Goal: Use online tool/utility: Utilize a website feature to perform a specific function

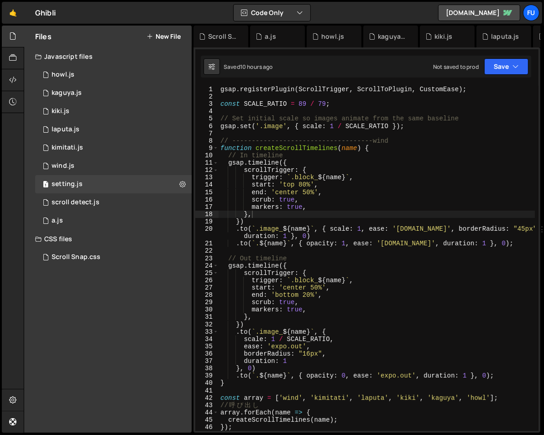
drag, startPoint x: 541, startPoint y: 142, endPoint x: 593, endPoint y: 143, distance: 51.1
click at [544, 143] on html "Projects [GEOGRAPHIC_DATA] Blog Fu Projects Your Teams Invite team member Accou…" at bounding box center [272, 217] width 544 height 435
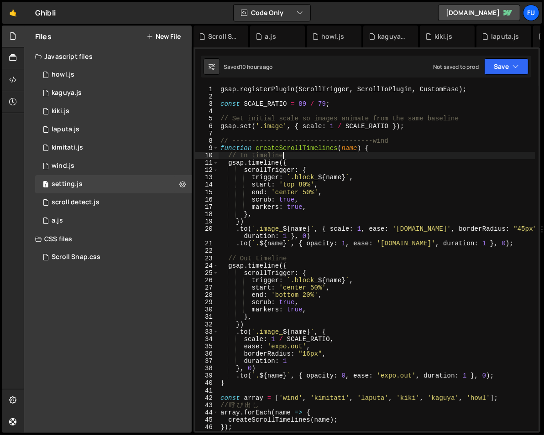
click at [525, 158] on div "gsap . registerPlugin ( ScrollTrigger , ScrollToPlugin , CustomEase ) ; const S…" at bounding box center [377, 266] width 316 height 360
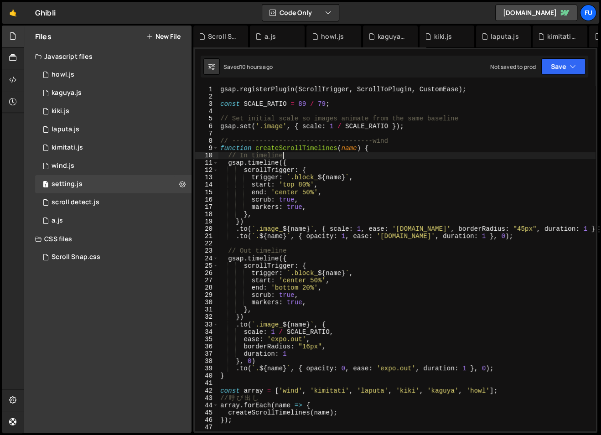
click at [358, 146] on div "gsap . registerPlugin ( ScrollTrigger , ScrollToPlugin , CustomEase ) ; const S…" at bounding box center [407, 266] width 377 height 360
click at [422, 164] on div "gsap . registerPlugin ( ScrollTrigger , ScrollToPlugin , CustomEase ) ; const S…" at bounding box center [407, 266] width 377 height 360
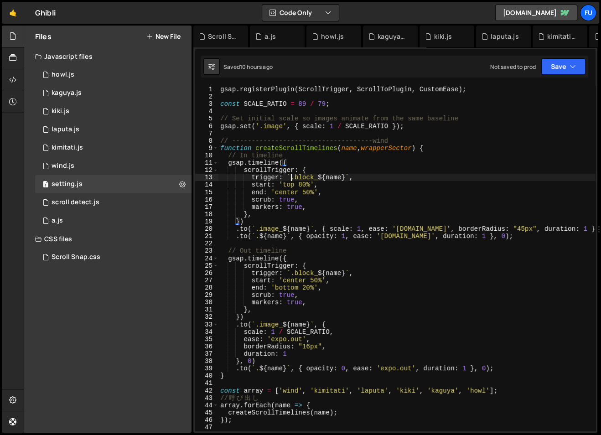
click at [291, 178] on div "gsap . registerPlugin ( ScrollTrigger , ScrollToPlugin , CustomEase ) ; const S…" at bounding box center [407, 266] width 377 height 360
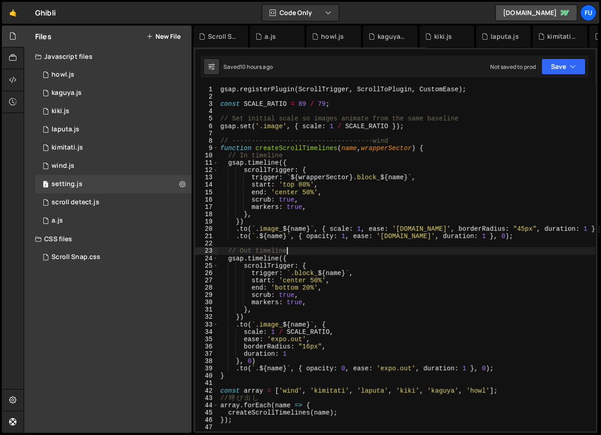
click at [344, 251] on div "gsap . registerPlugin ( ScrollTrigger , ScrollToPlugin , CustomEase ) ; const S…" at bounding box center [407, 266] width 377 height 360
click at [342, 234] on div "gsap . registerPlugin ( ScrollTrigger , ScrollToPlugin , CustomEase ) ; const S…" at bounding box center [407, 266] width 377 height 360
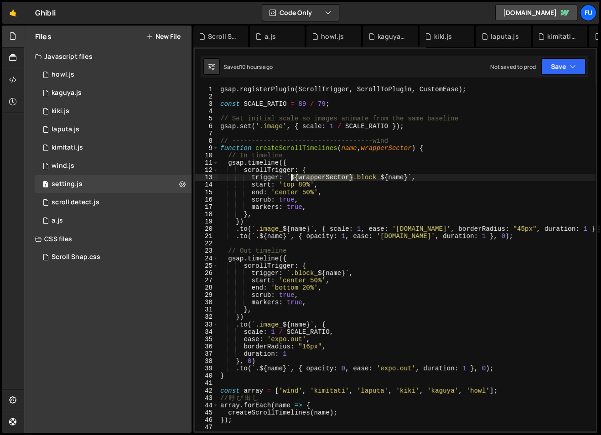
drag, startPoint x: 354, startPoint y: 177, endPoint x: 291, endPoint y: 177, distance: 63.4
click at [291, 177] on div "gsap . registerPlugin ( ScrollTrigger , ScrollToPlugin , CustomEase ) ; const S…" at bounding box center [407, 266] width 377 height 360
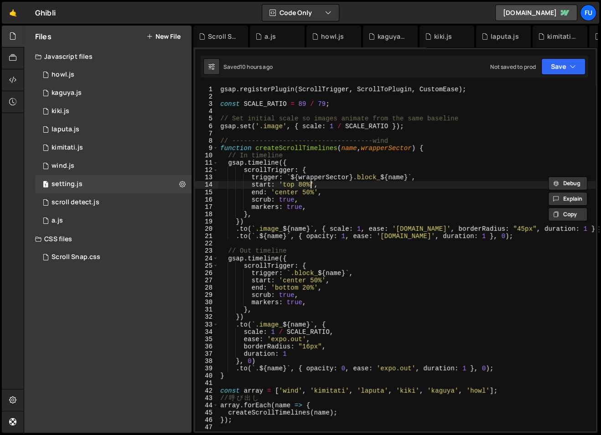
click at [312, 188] on div "gsap . registerPlugin ( ScrollTrigger , ScrollToPlugin , CustomEase ) ; const S…" at bounding box center [407, 266] width 377 height 360
click at [255, 229] on div "gsap . registerPlugin ( ScrollTrigger , ScrollToPlugin , CustomEase ) ; const S…" at bounding box center [407, 266] width 377 height 360
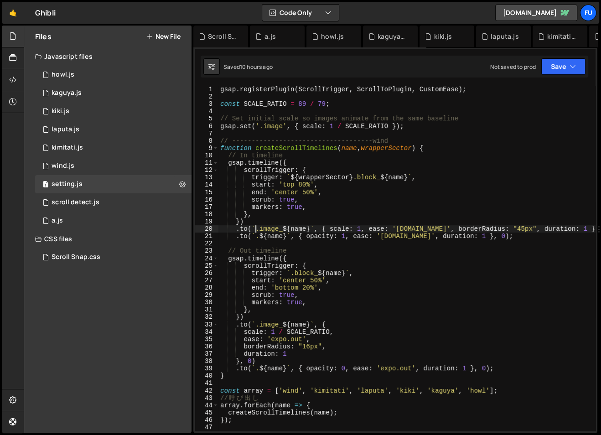
paste textarea "${wrapperSector}"
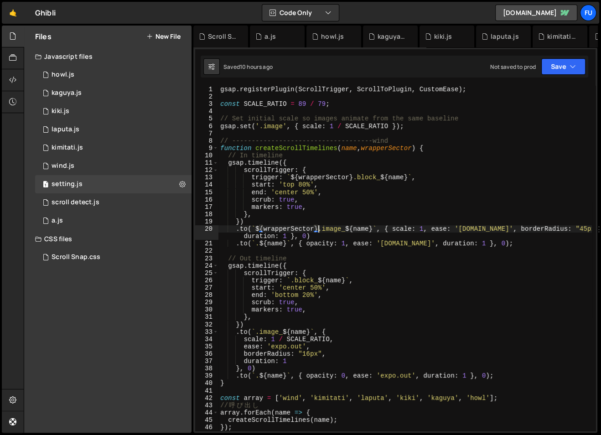
scroll to position [0, 7]
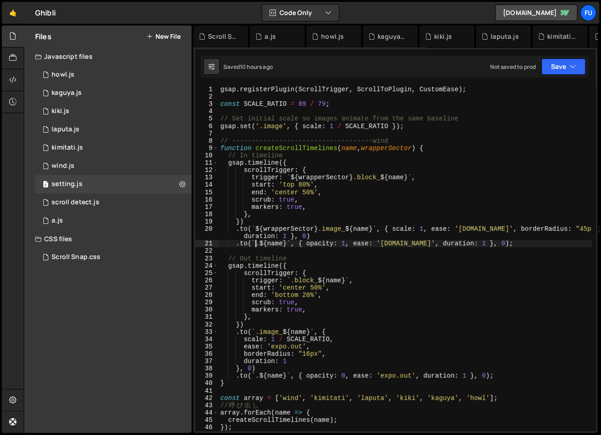
click at [254, 242] on div "gsap . registerPlugin ( ScrollTrigger , ScrollToPlugin , CustomEase ) ; const S…" at bounding box center [406, 266] width 374 height 360
paste textarea "${wrapperSector}"
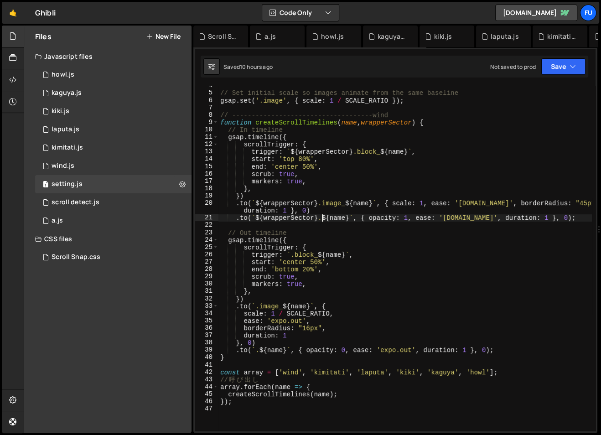
scroll to position [26, 0]
click at [289, 254] on div "// Set initial scale so images animate from the same baseline gsap . set ( '.im…" at bounding box center [406, 262] width 374 height 360
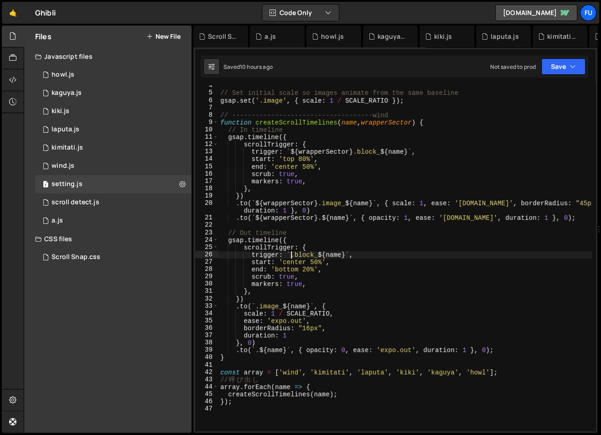
paste textarea "${wrapperSector}"
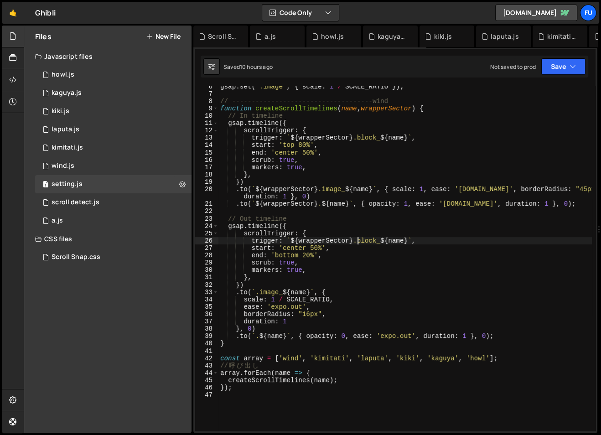
scroll to position [39, 0]
click at [255, 291] on div "gsap . set ( '.image' , { scale : 1 / SCALE_RATIO }) ; // ---------------------…" at bounding box center [406, 263] width 374 height 360
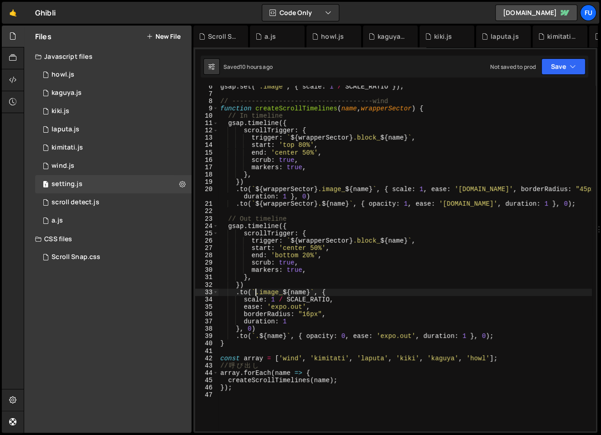
paste textarea "${wrapperSector}"
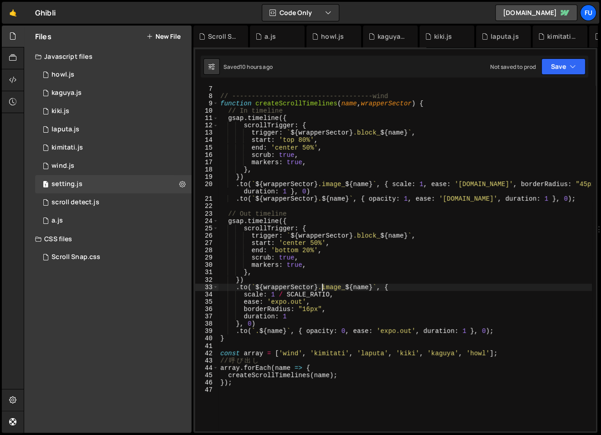
scroll to position [45, 0]
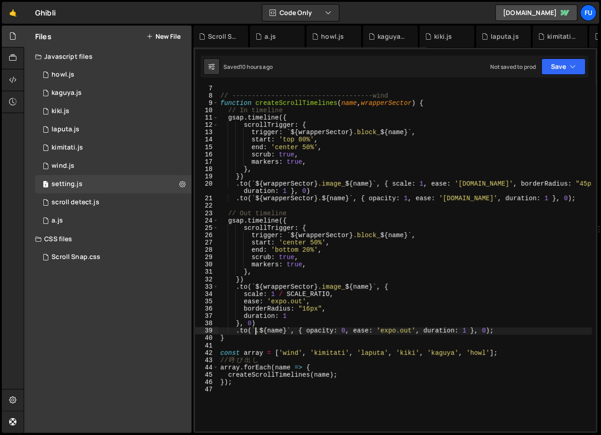
click at [255, 330] on div "// ------------------------------------wind function createScrollTimelines ( na…" at bounding box center [406, 265] width 374 height 360
paste textarea "${wrapperSector}"
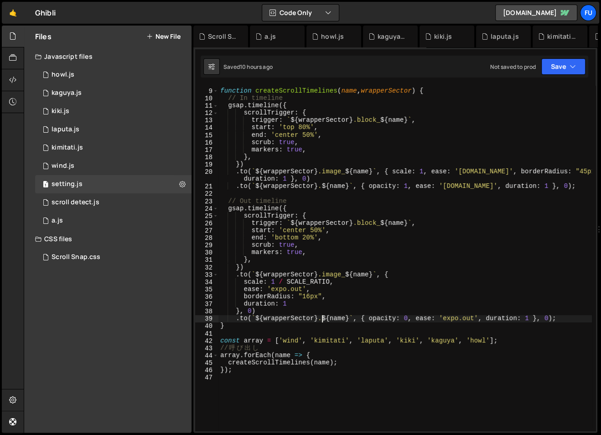
scroll to position [57, 0]
click at [263, 341] on div "// ------------------------------------wind function createScrollTimelines ( na…" at bounding box center [406, 260] width 374 height 360
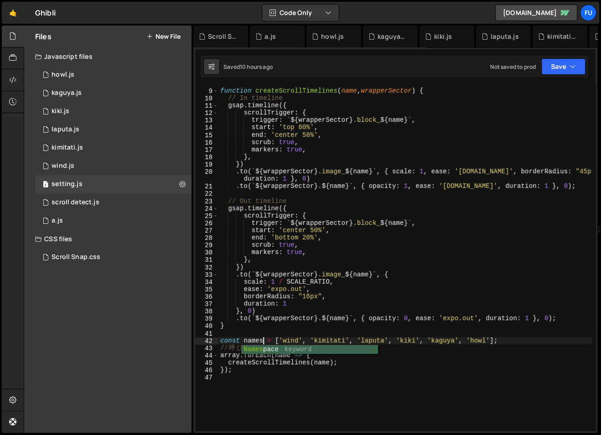
click at [238, 346] on div "// ------------------------------------wind function createScrollTimelines ( na…" at bounding box center [406, 260] width 374 height 360
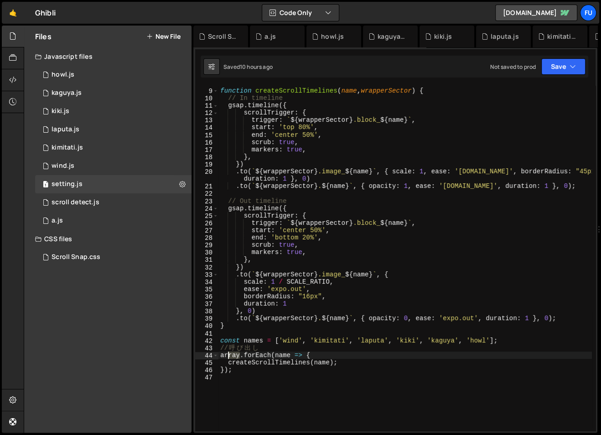
drag, startPoint x: 239, startPoint y: 356, endPoint x: 220, endPoint y: 356, distance: 19.2
click at [220, 356] on div "// ------------------------------------wind function createScrollTimelines ( na…" at bounding box center [406, 260] width 374 height 360
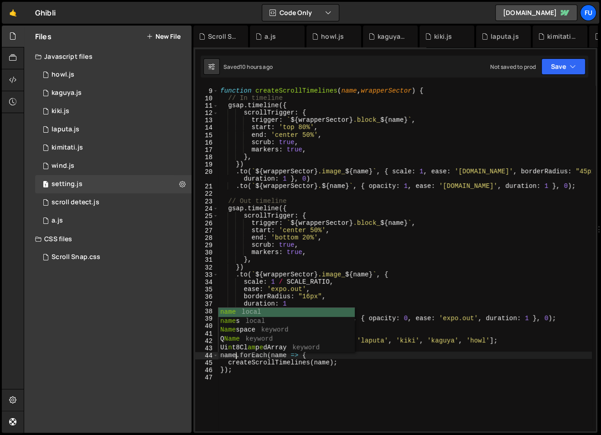
type textarea "names.forEach(name => {"
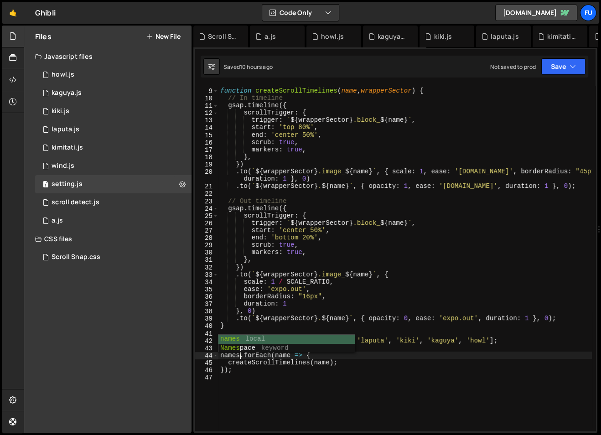
scroll to position [0, 1]
click at [365, 397] on div "// ------------------------------------wind function createScrollTimelines ( na…" at bounding box center [406, 260] width 374 height 360
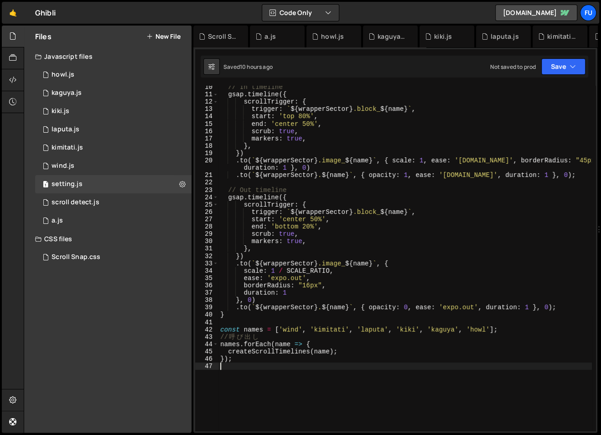
scroll to position [68, 0]
click at [330, 350] on div "// In timeline gsap . timeline ({ scrollTrigger : { trigger : ` ${ wrapperSecto…" at bounding box center [406, 263] width 374 height 360
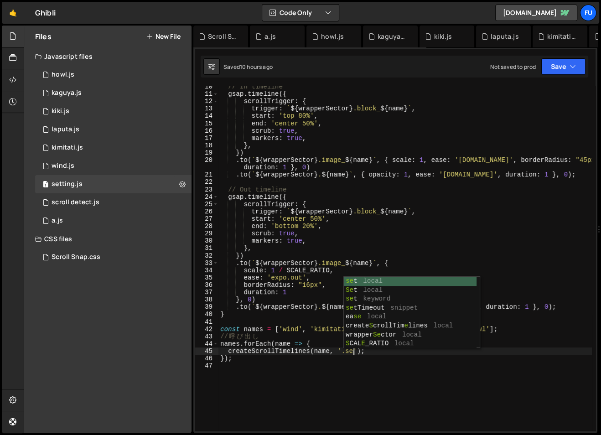
scroll to position [0, 9]
type textarea "createScrollTimelines(name, '.set1);"
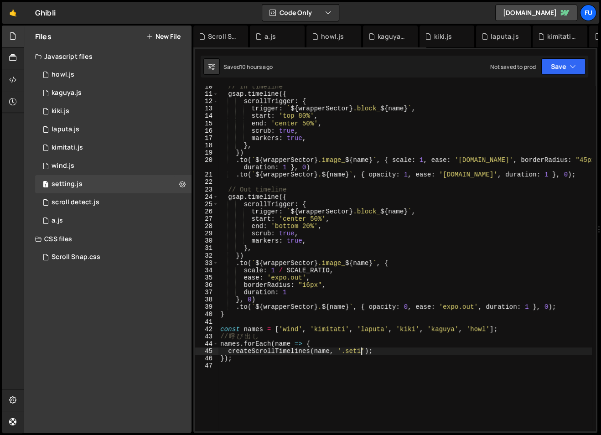
click at [364, 365] on div "// In timeline gsap . timeline ({ scrollTrigger : { trigger : ` ${ wrapperSecto…" at bounding box center [406, 263] width 374 height 360
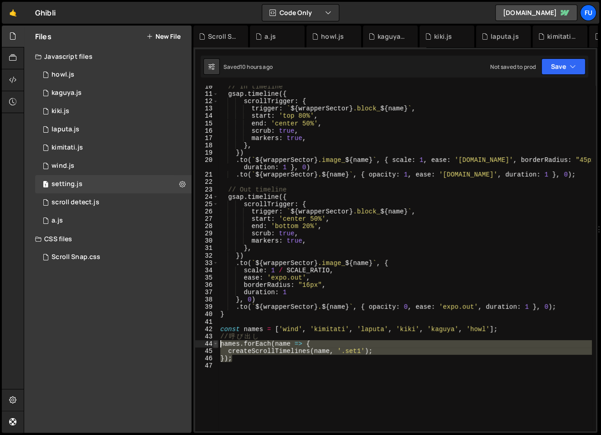
drag, startPoint x: 307, startPoint y: 361, endPoint x: 213, endPoint y: 342, distance: 96.0
click at [213, 342] on div "10 11 12 13 14 15 16 17 18 19 20 21 22 23 24 25 26 27 28 29 30 31 32 33 34 35 3…" at bounding box center [395, 258] width 401 height 345
click at [247, 357] on div "// In timeline gsap . timeline ({ scrollTrigger : { trigger : ` ${ wrapperSecto…" at bounding box center [406, 258] width 374 height 345
type textarea "});"
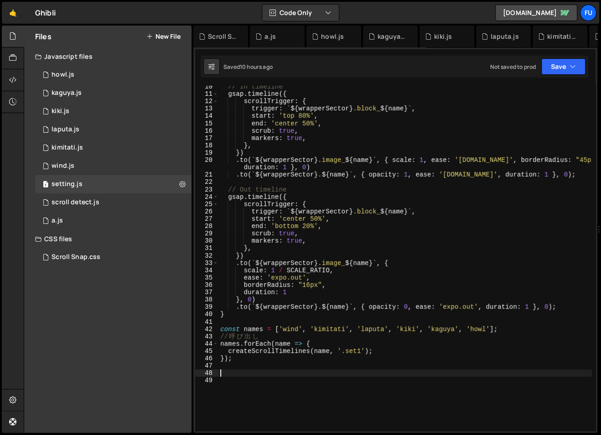
paste textarea "});"
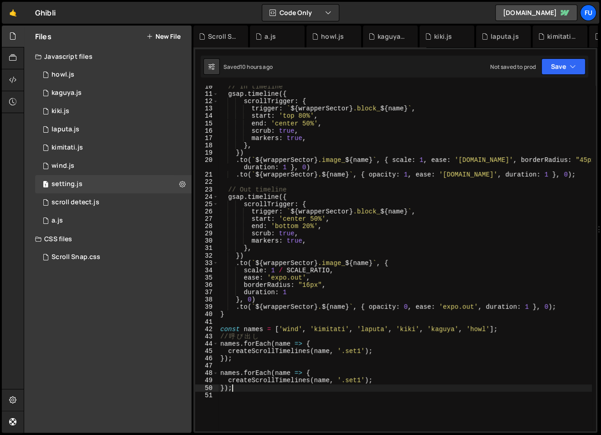
click at [360, 380] on div "// In timeline gsap . timeline ({ scrollTrigger : { trigger : ` ${ wrapperSecto…" at bounding box center [406, 263] width 374 height 360
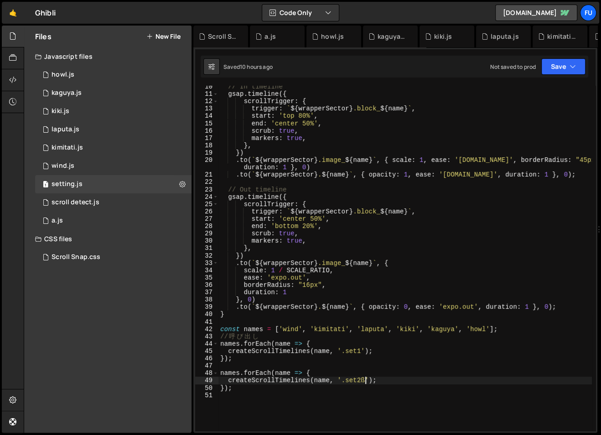
scroll to position [0, 5]
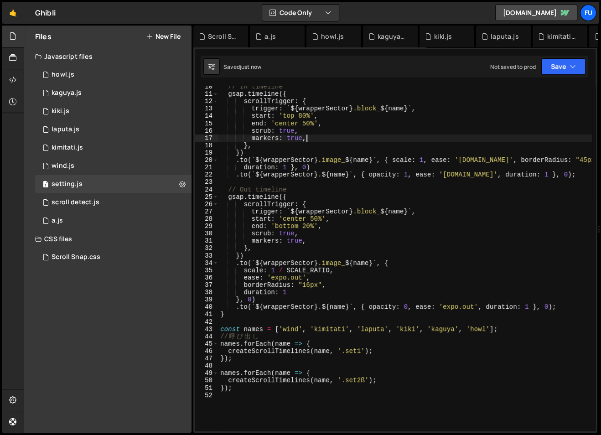
click at [468, 138] on div "// In timeline gsap . timeline ({ scrollTrigger : { trigger : ` ${ wrapperSecto…" at bounding box center [406, 263] width 374 height 360
click at [564, 71] on button "Save" at bounding box center [563, 66] width 44 height 16
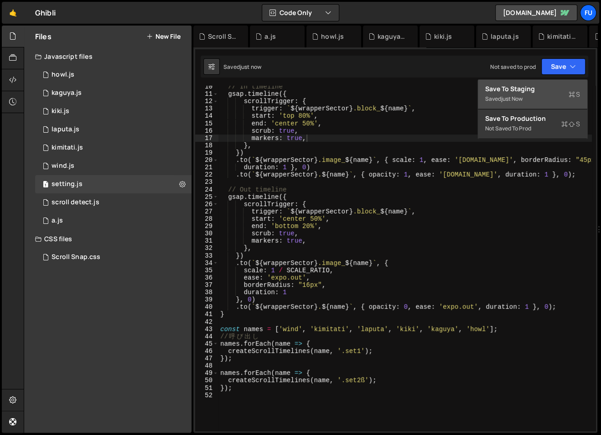
click at [548, 96] on div "Saved just now" at bounding box center [532, 99] width 95 height 11
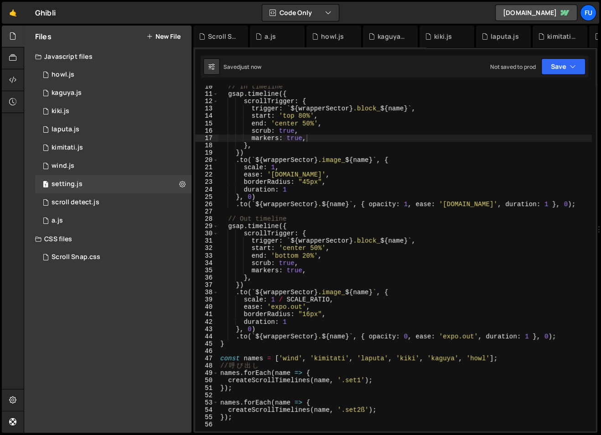
scroll to position [81, 0]
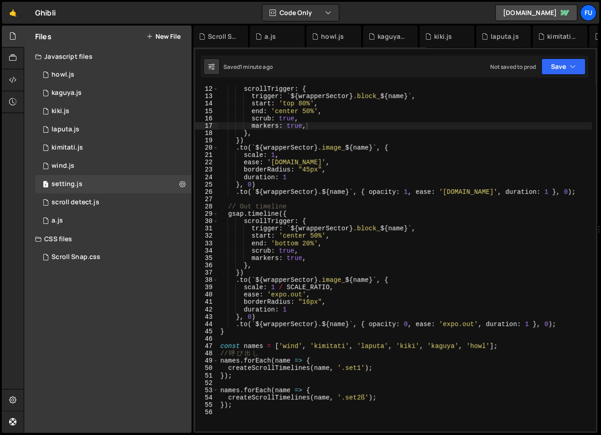
click at [365, 398] on div "scrollTrigger : { trigger : ` ${ wrapperSector } .block_ ${ name } ` , start : …" at bounding box center [406, 265] width 374 height 360
type textarea "createScrollTimelines(name, '.set2');"
click at [562, 69] on button "Save" at bounding box center [563, 66] width 44 height 16
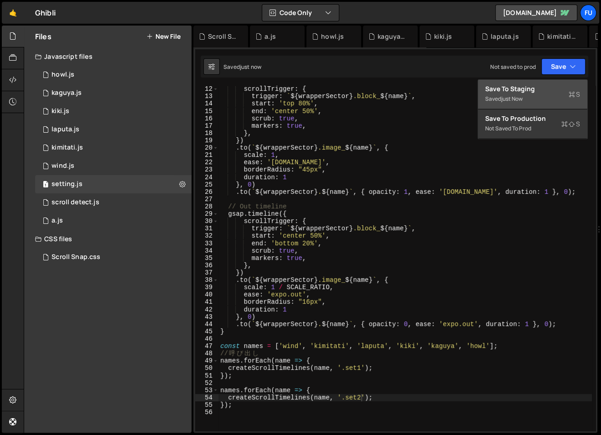
click at [509, 101] on div "just now" at bounding box center [511, 99] width 21 height 8
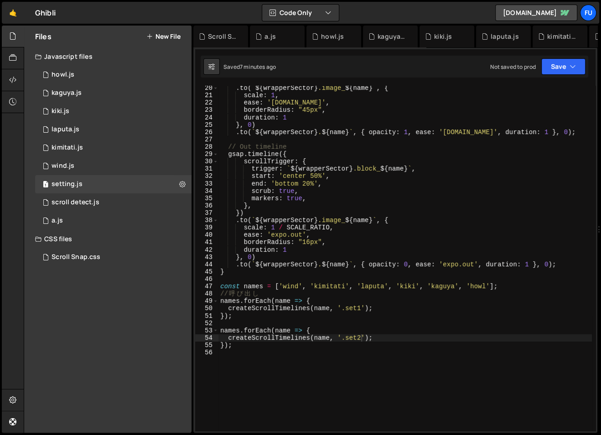
scroll to position [141, 0]
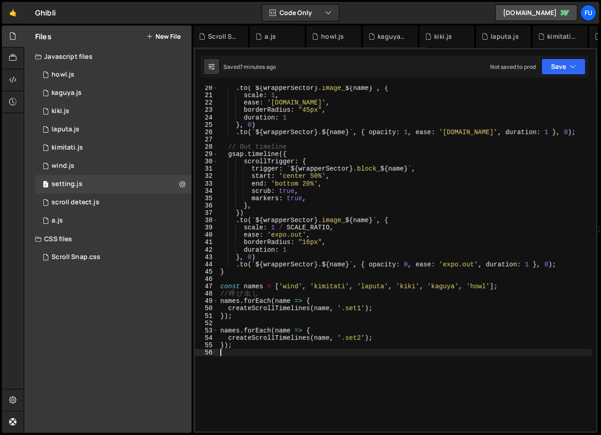
click at [286, 353] on div ". to ( ` ${ wrapperSector } .image_ ${ name } ` , { scale : 1 , ease : '[DOMAIN…" at bounding box center [406, 264] width 374 height 360
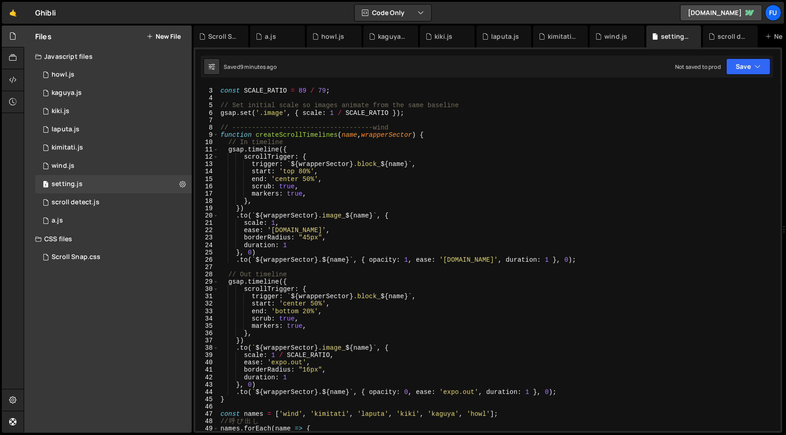
scroll to position [235, 0]
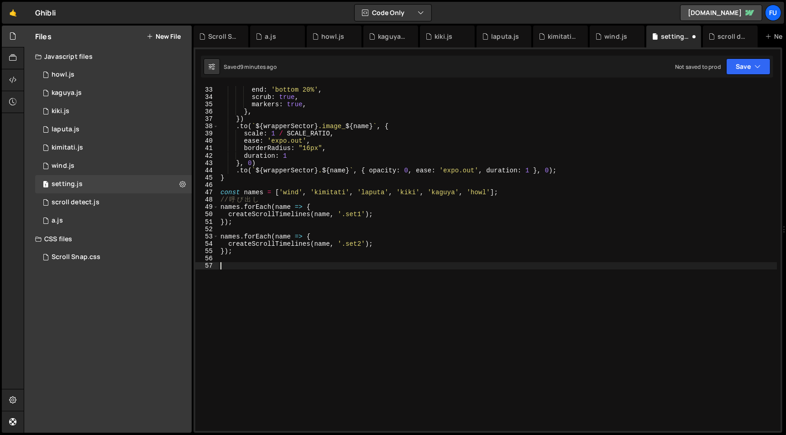
paste textarea
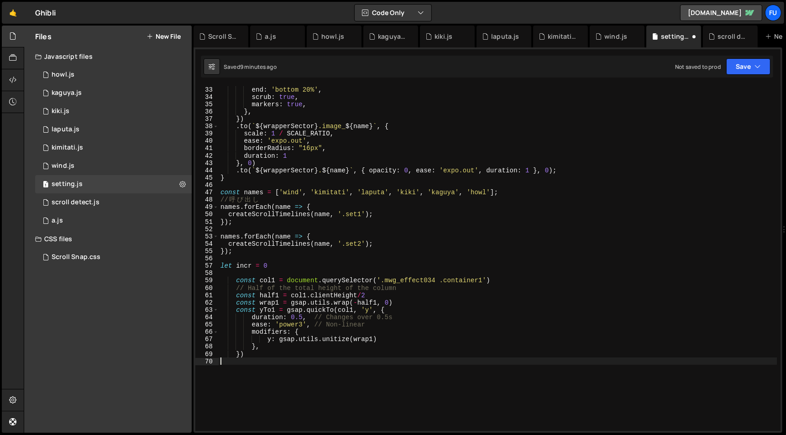
click at [239, 262] on div "start : 'center 50%' , end : 'bottom 20%' , scrub : true , markers : true , } ,…" at bounding box center [498, 258] width 558 height 360
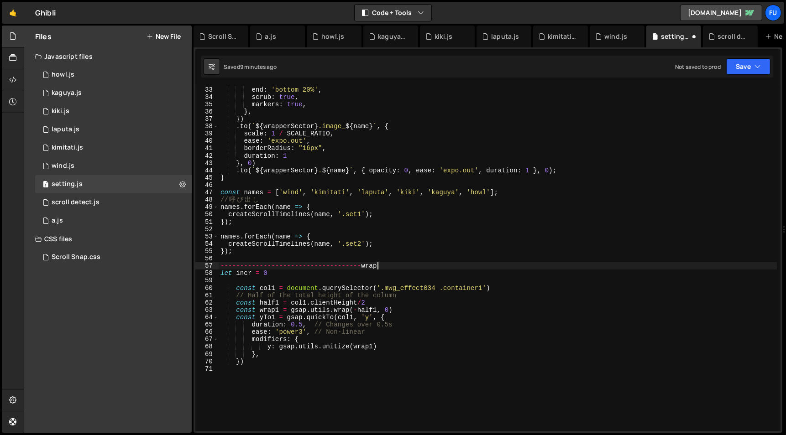
scroll to position [0, 10]
click at [460, 303] on div "start : 'center 50%' , end : 'bottom 20%' , scrub : true , markers : true , } ,…" at bounding box center [498, 258] width 558 height 360
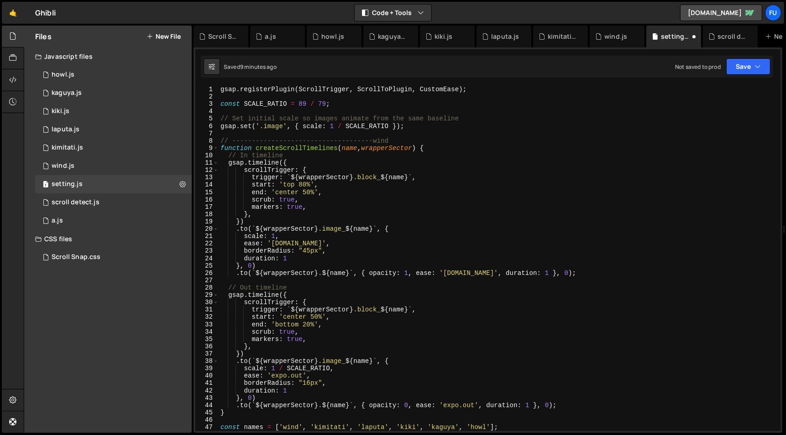
scroll to position [0, 0]
type textarea "const half1 = col1.clientHeight/2"
click at [153, 197] on div "1 scroll detect.js 0" at bounding box center [113, 202] width 156 height 18
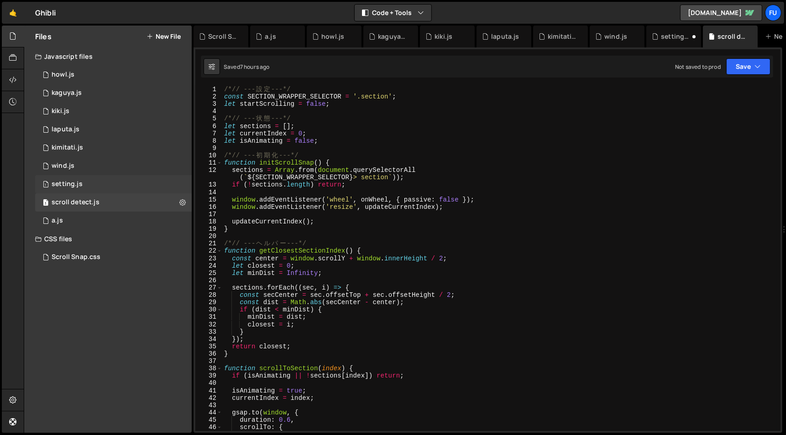
scroll to position [2179, 0]
click at [150, 189] on div "1 setting.js 0" at bounding box center [113, 184] width 156 height 18
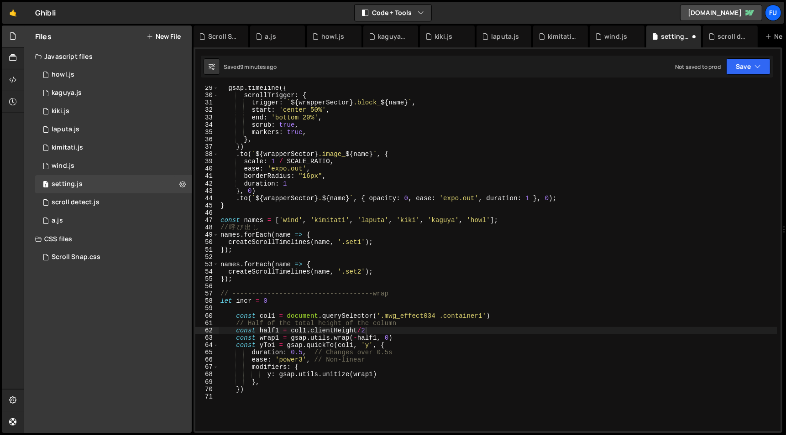
scroll to position [258, 0]
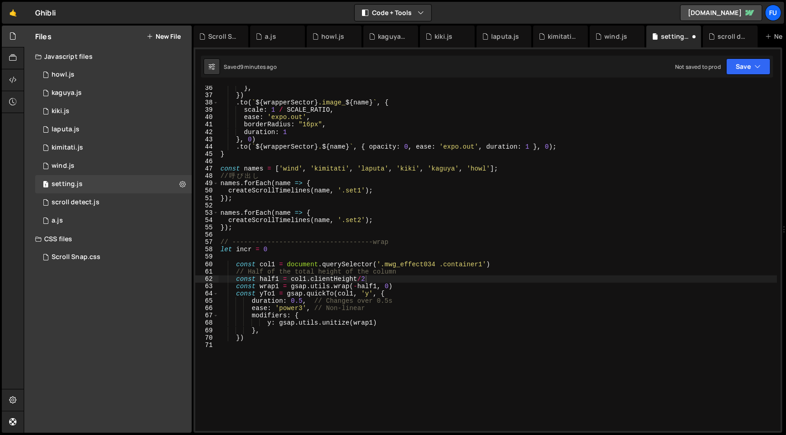
click at [284, 396] on div "} , }) . to ( ` ${ wrapperSector } .image_ ${ name } ` , { scale : 1 / SCALE_RA…" at bounding box center [498, 264] width 558 height 360
paste textarea "})"
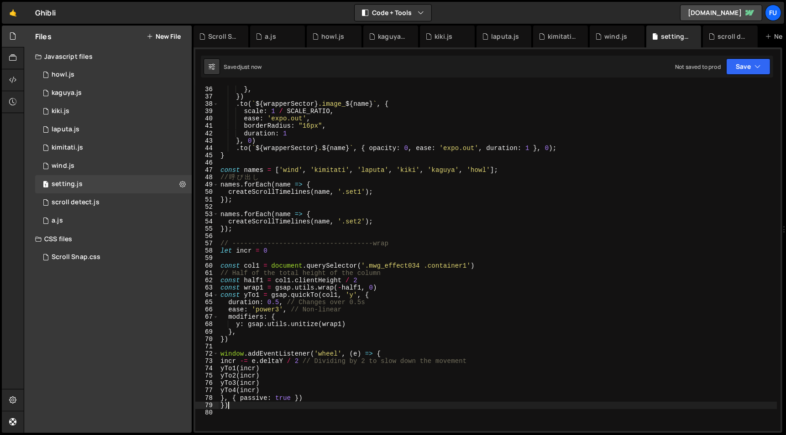
scroll to position [257, 0]
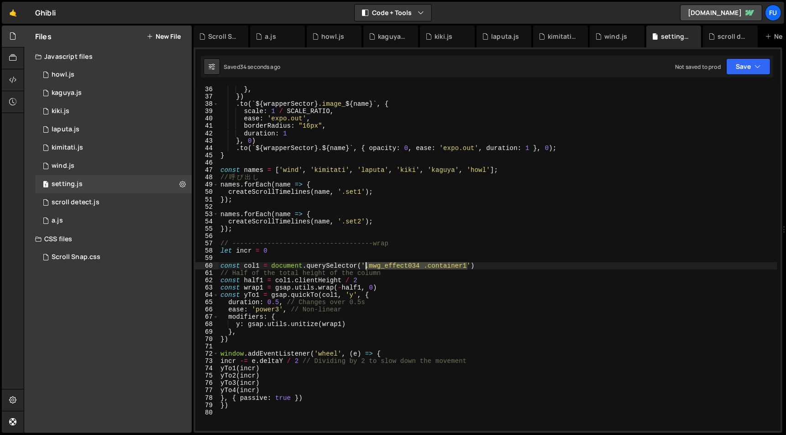
drag, startPoint x: 468, startPoint y: 264, endPoint x: 367, endPoint y: 266, distance: 101.3
click at [367, 266] on div "} , }) . to ( ` ${ wrapperSector } .image_ ${ name } ` , { scale : 1 / SCALE_RA…" at bounding box center [498, 266] width 558 height 360
click at [569, 299] on div "} , }) . to ( ` ${ wrapperSector } .image_ ${ name } ` , { scale : 1 / SCALE_RA…" at bounding box center [498, 266] width 558 height 360
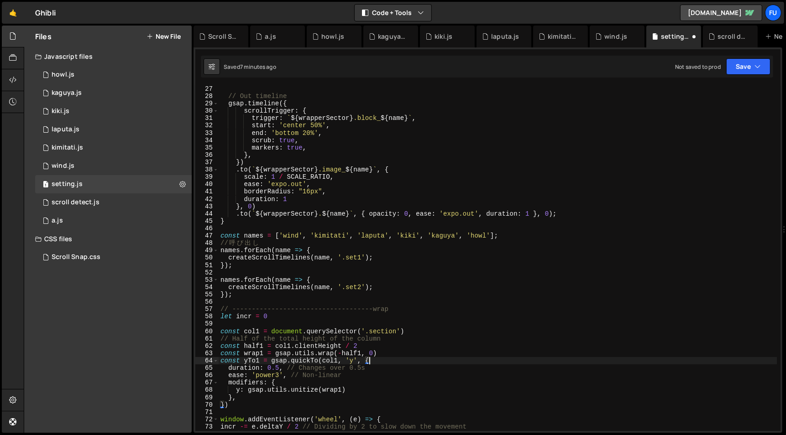
scroll to position [311, 0]
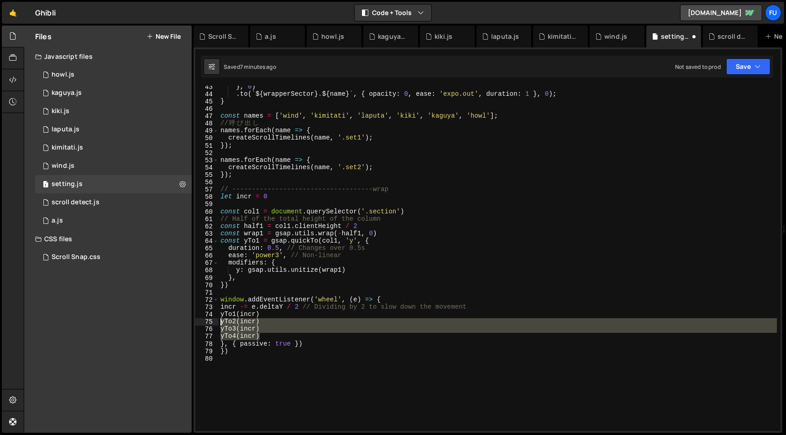
drag, startPoint x: 271, startPoint y: 334, endPoint x: 199, endPoint y: 322, distance: 73.2
click at [199, 322] on div "const yTo1 = gsap.quickTo(col1, 'y', { 43 44 45 46 47 48 49 50 51 52 53 54 55 5…" at bounding box center [487, 258] width 585 height 345
type textarea "yTo2(incr) yTo3(incr)"
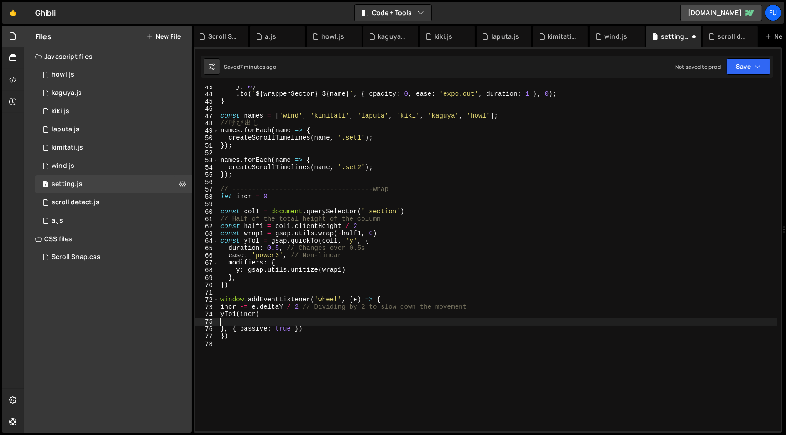
type textarea "yTo1(incr)"
click at [280, 345] on div "} , 0 ) . to ( ` ${ wrapperSector } . ${ name } ` , { opacity : 0 , ease : 'exp…" at bounding box center [498, 263] width 558 height 360
click at [259, 332] on div "} , 0 ) . to ( ` ${ wrapperSector } . ${ name } ` , { opacity : 0 , ease : 'exp…" at bounding box center [498, 262] width 558 height 360
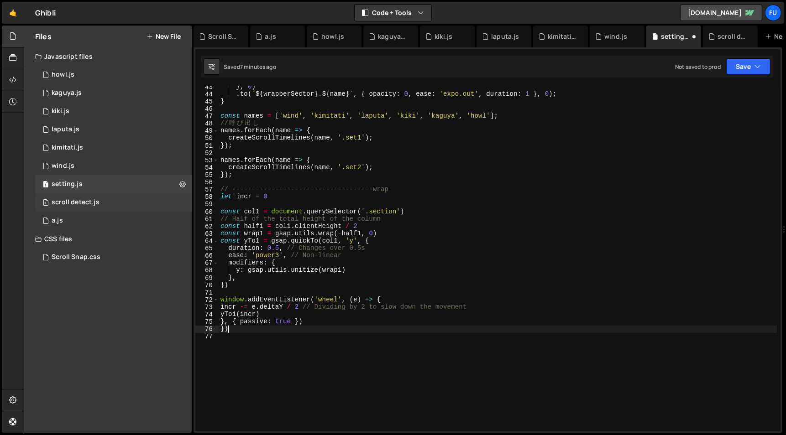
type textarea "})"
click at [146, 204] on div "1 scroll detect.js 0" at bounding box center [113, 202] width 156 height 18
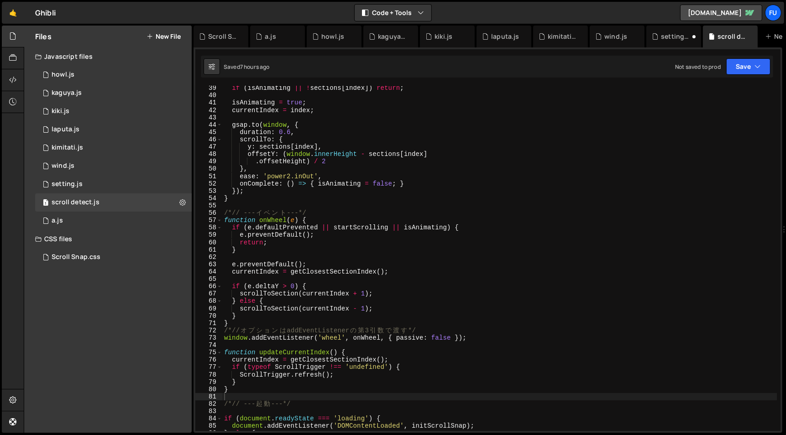
scroll to position [286, 0]
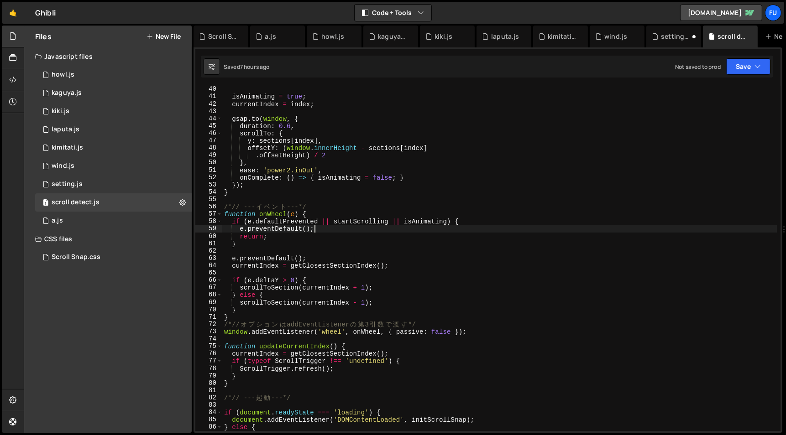
click at [322, 228] on div "isAnimating = true ; currentIndex = index ; gsap . to ( window , { duration : 0…" at bounding box center [499, 266] width 554 height 360
click at [322, 232] on div "isAnimating = true ; currentIndex = index ; gsap . to ( window , { duration : 0…" at bounding box center [499, 266] width 554 height 360
click at [322, 234] on div "isAnimating = true ; currentIndex = index ; gsap . to ( window , { duration : 0…" at bounding box center [499, 266] width 554 height 360
click at [321, 239] on div "isAnimating = true ; currentIndex = index ; gsap . to ( window , { duration : 0…" at bounding box center [499, 266] width 554 height 360
click at [321, 241] on div "isAnimating = true ; currentIndex = index ; gsap . to ( window , { duration : 0…" at bounding box center [499, 266] width 554 height 360
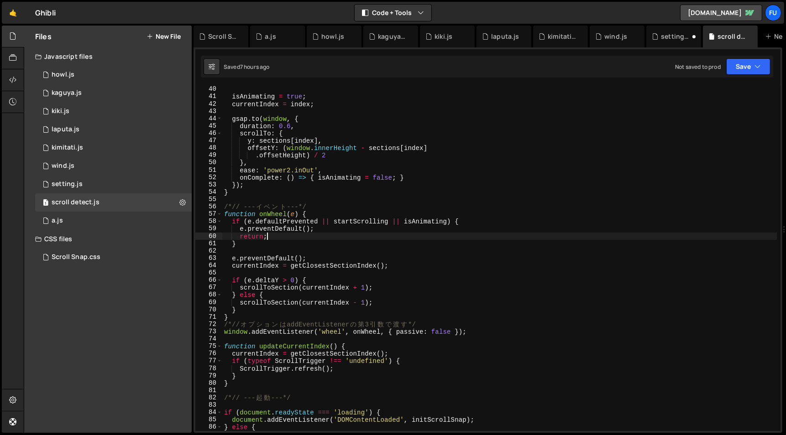
type textarea "}"
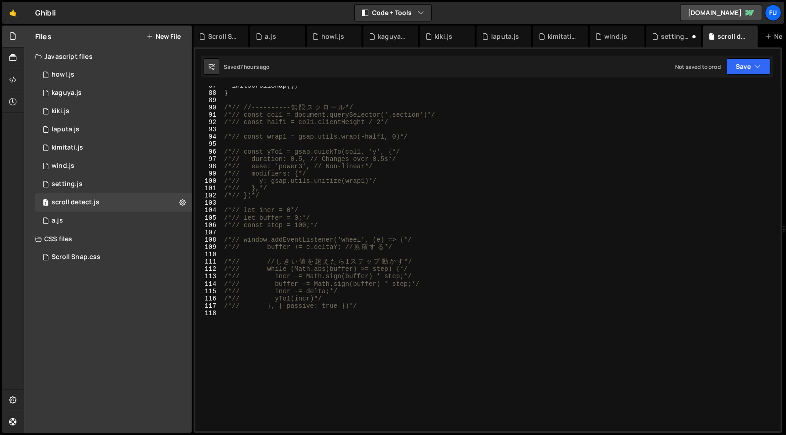
scroll to position [600, 0]
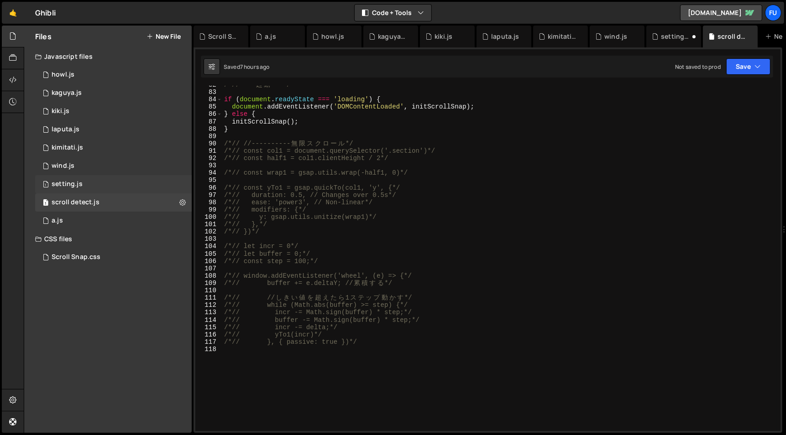
click at [161, 191] on div "1 setting.js 0" at bounding box center [113, 184] width 156 height 18
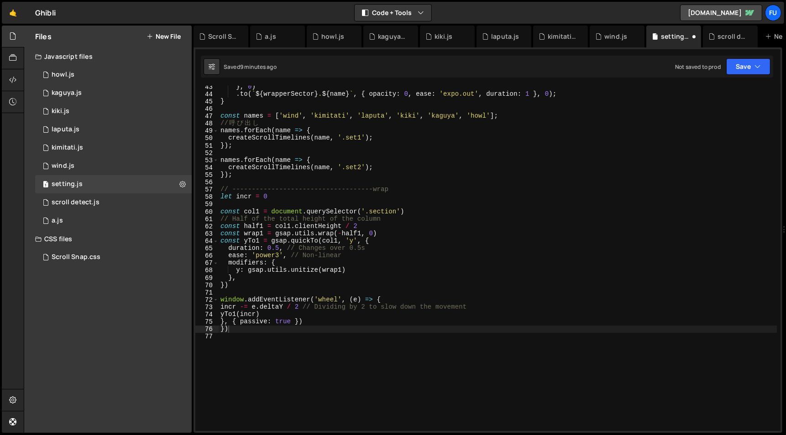
scroll to position [2210, 0]
click at [746, 64] on button "Save" at bounding box center [748, 66] width 44 height 16
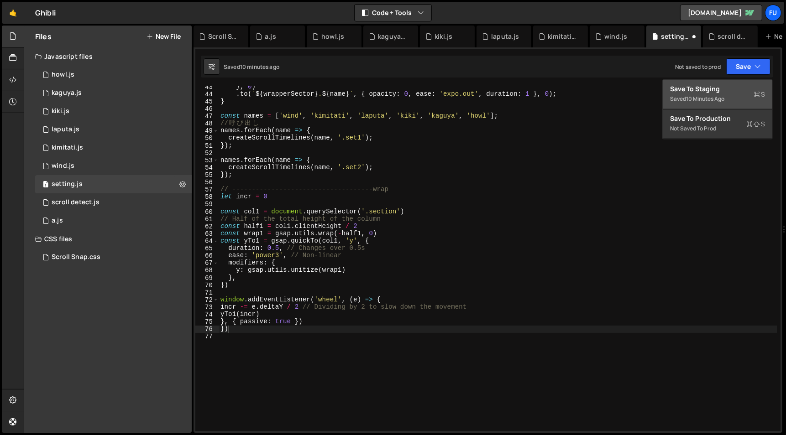
click at [720, 95] on div "10 minutes ago" at bounding box center [705, 99] width 38 height 8
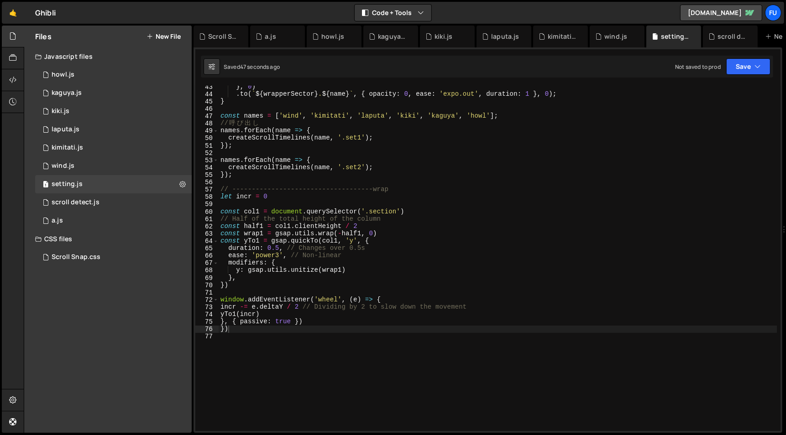
click at [219, 197] on div "} , 0 ) . to ( ` ${ wrapperSector } . ${ name } ` , { opacity : 0 , ease : 'exp…" at bounding box center [498, 263] width 558 height 360
paste textarea "window.addEventListener("DOMContentLoaded", () => {"
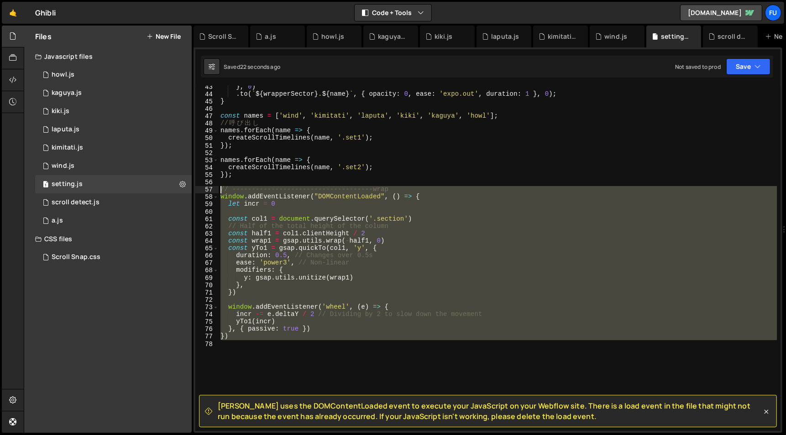
drag, startPoint x: 341, startPoint y: 343, endPoint x: 201, endPoint y: 187, distance: 210.0
click at [201, 187] on div "let incr = 0 43 44 45 46 47 48 49 50 51 52 53 54 55 56 57 58 59 60 61 62 63 64 …" at bounding box center [487, 258] width 585 height 345
type textarea "// ------------------------------------wrap window.addEventListener("DOMContent…"
